Goal: Task Accomplishment & Management: Manage account settings

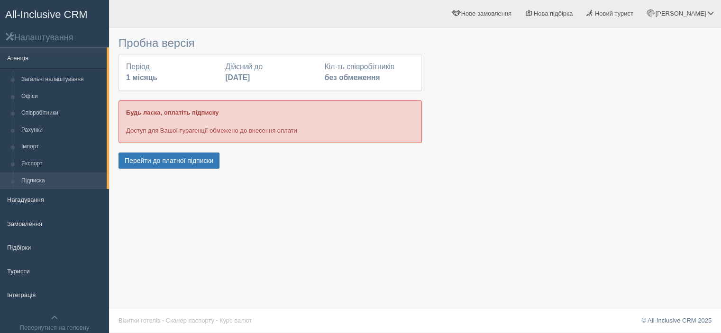
click at [568, 127] on div at bounding box center [415, 101] width 593 height 139
click at [702, 16] on span "[PERSON_NAME]" at bounding box center [680, 13] width 51 height 7
click at [655, 104] on span "Допомога" at bounding box center [651, 102] width 28 height 7
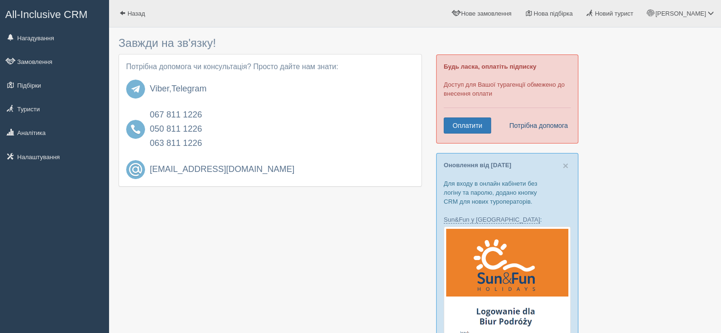
click at [563, 122] on link "Потрібна допомога" at bounding box center [535, 126] width 65 height 16
click at [550, 123] on link "Потрібна допомога" at bounding box center [535, 126] width 65 height 16
click at [193, 90] on link "Telegram" at bounding box center [189, 88] width 35 height 9
click at [695, 8] on link "[PERSON_NAME]" at bounding box center [681, 13] width 81 height 27
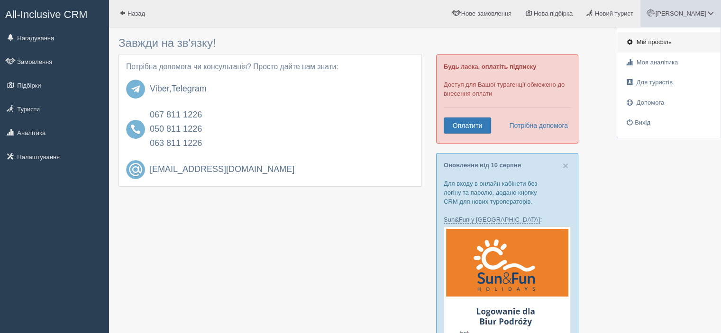
click at [668, 38] on link "Мій профіль" at bounding box center [668, 42] width 103 height 20
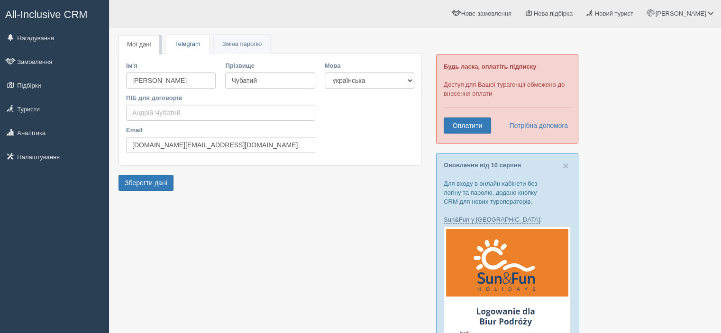
click at [204, 43] on link "Telegram" at bounding box center [187, 44] width 42 height 19
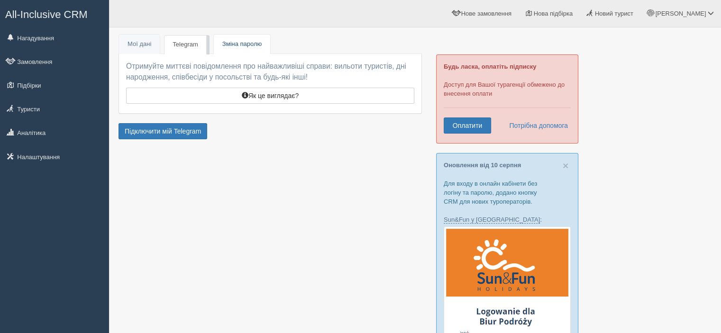
click at [228, 42] on span "Зміна паролю" at bounding box center [241, 43] width 39 height 7
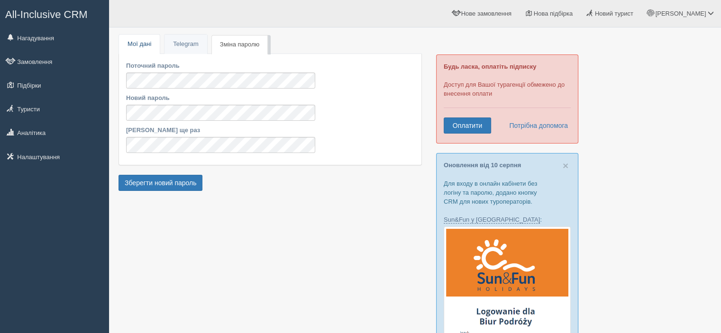
click at [147, 47] on link "Мої дані" at bounding box center [139, 44] width 41 height 19
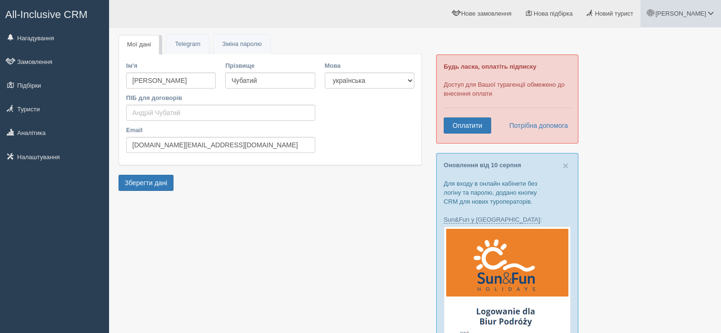
click at [690, 15] on span "[PERSON_NAME]" at bounding box center [680, 13] width 51 height 7
click at [655, 119] on link "Вихід" at bounding box center [668, 123] width 103 height 20
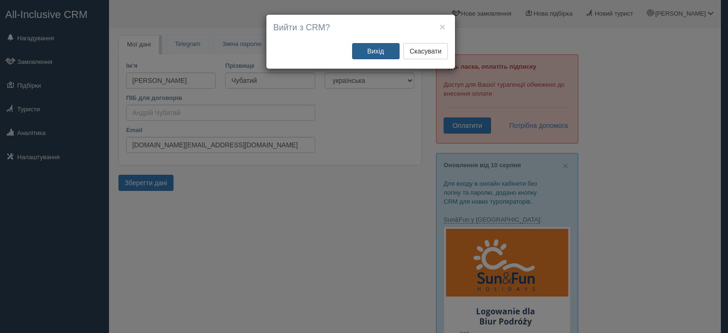
click at [376, 56] on button "Вихід" at bounding box center [375, 51] width 47 height 16
